Goal: Task Accomplishment & Management: Use online tool/utility

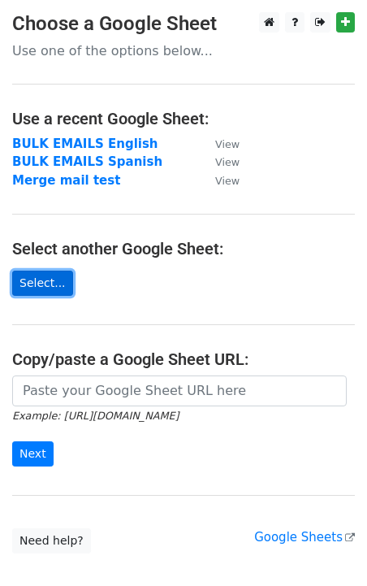
click at [41, 278] on link "Select..." at bounding box center [42, 282] width 61 height 25
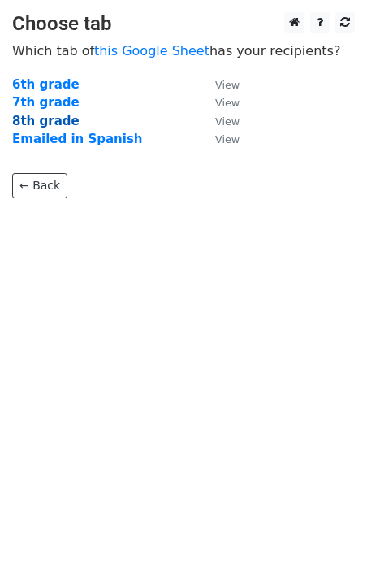
click at [36, 125] on strong "8th grade" at bounding box center [45, 121] width 67 height 15
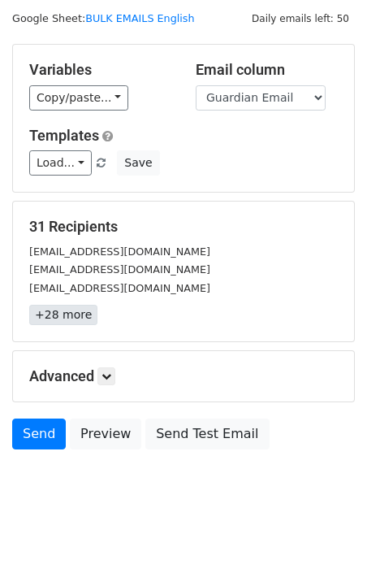
scroll to position [45, 0]
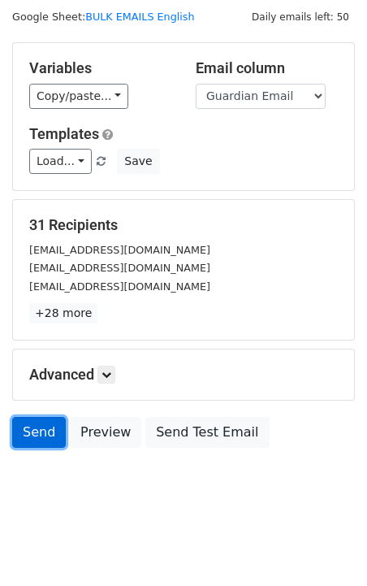
click at [39, 435] on link "Send" at bounding box center [39, 432] width 54 height 31
